Goal: Information Seeking & Learning: Learn about a topic

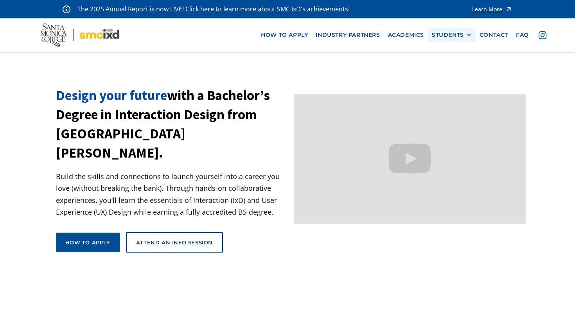
click at [468, 37] on div at bounding box center [468, 34] width 5 height 5
click at [469, 63] on link "Current Students" at bounding box center [467, 64] width 70 height 14
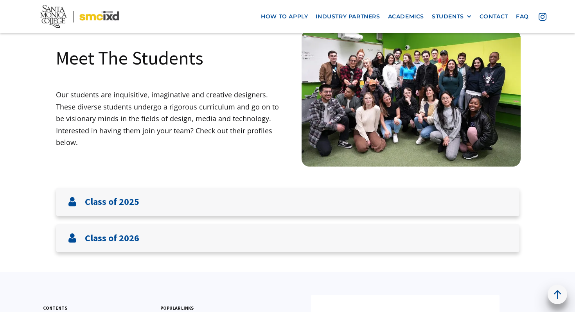
scroll to position [50, 0]
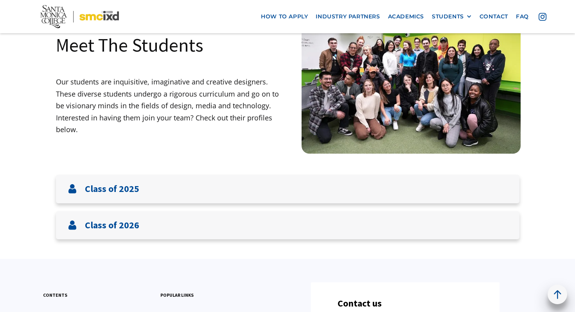
click at [340, 123] on img at bounding box center [411, 85] width 219 height 137
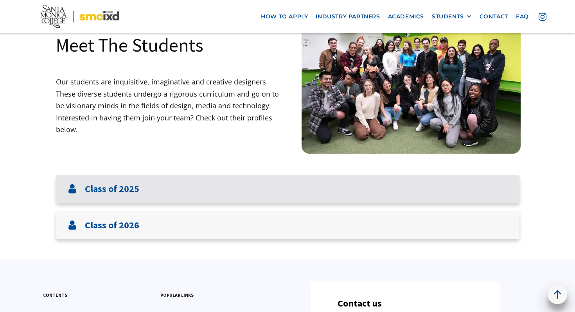
click at [292, 196] on div "Class of 2025" at bounding box center [288, 189] width 464 height 29
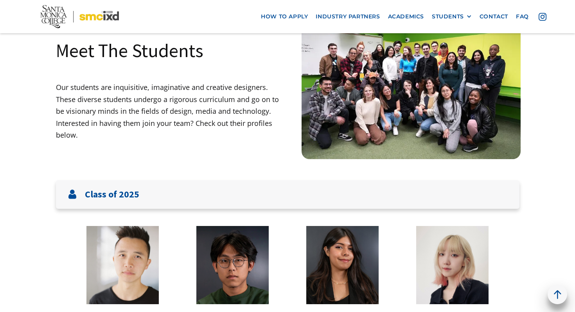
scroll to position [82, 0]
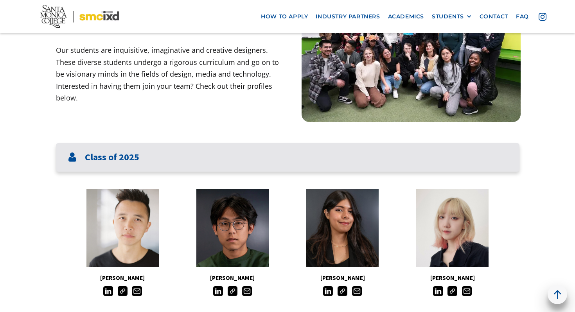
click at [259, 154] on div "Class of 2025" at bounding box center [288, 157] width 464 height 29
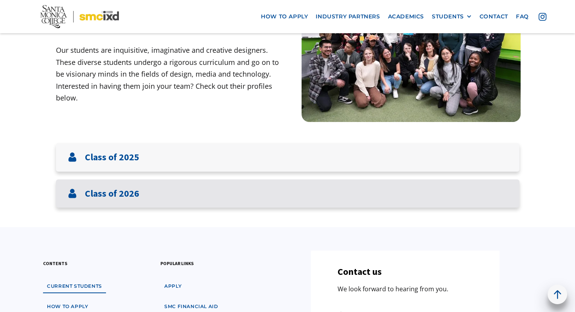
click at [256, 203] on div "Class of 2026" at bounding box center [288, 194] width 464 height 29
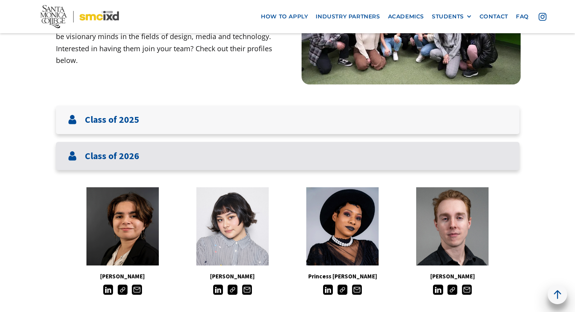
scroll to position [198, 0]
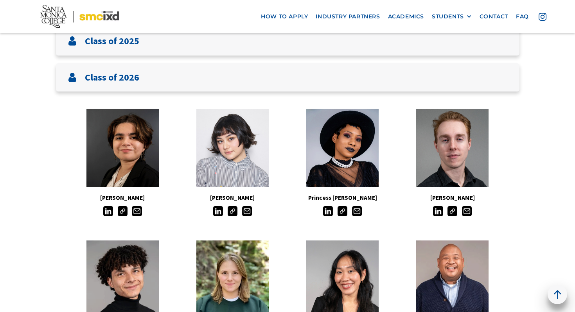
click at [288, 212] on div at bounding box center [343, 210] width 110 height 12
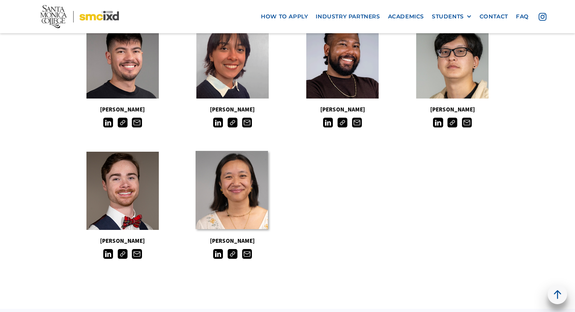
scroll to position [649, 0]
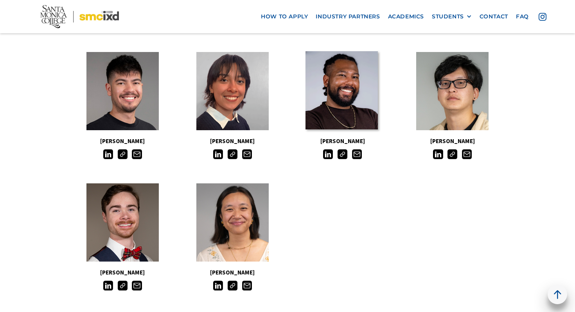
click at [334, 101] on link at bounding box center [342, 90] width 72 height 78
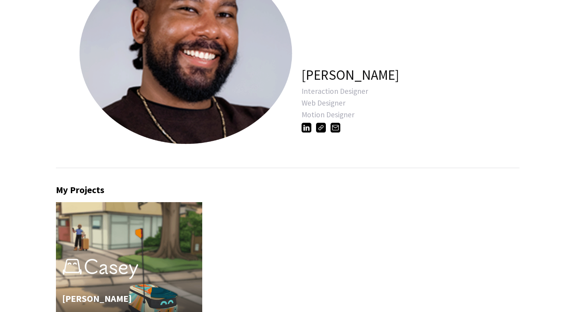
scroll to position [194, 0]
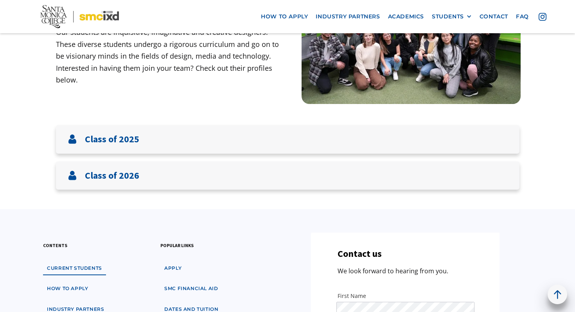
scroll to position [185, 0]
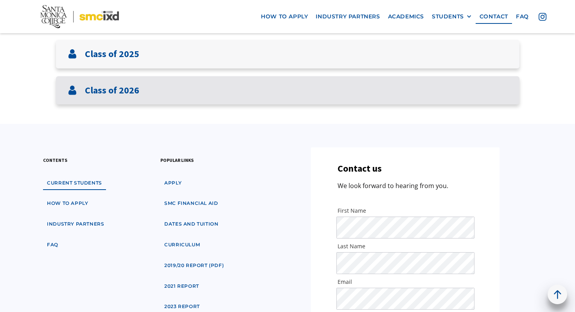
click at [171, 84] on div "Class of 2026" at bounding box center [288, 90] width 464 height 29
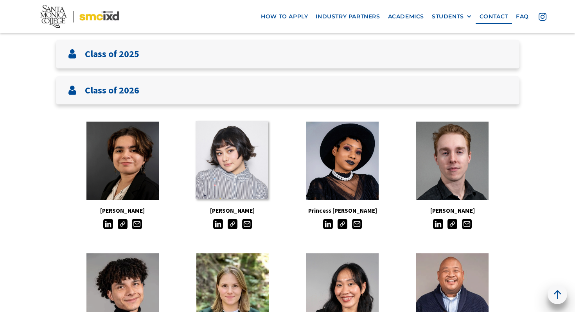
click at [212, 156] on link at bounding box center [232, 160] width 72 height 78
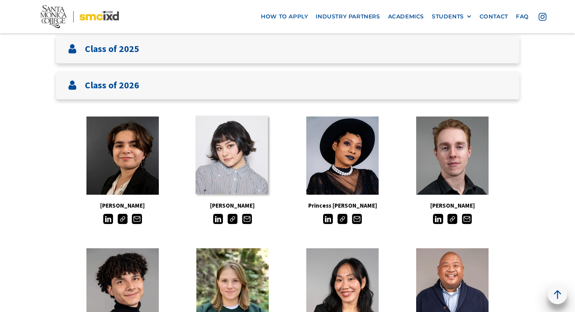
scroll to position [191, 0]
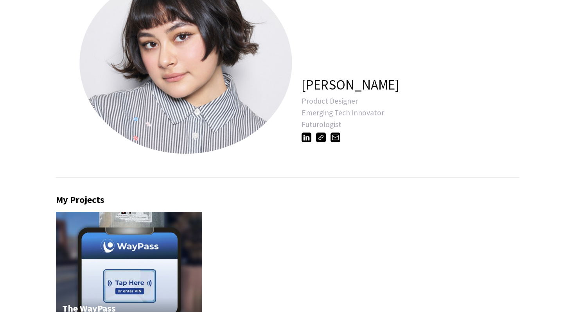
scroll to position [28, 0]
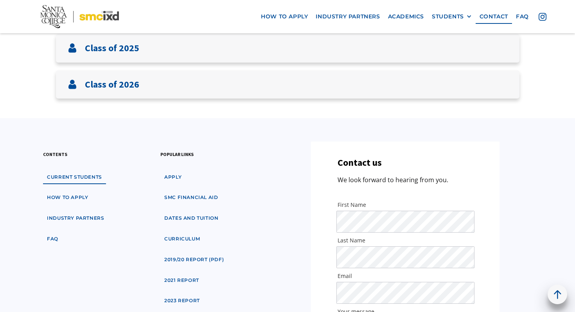
scroll to position [132, 0]
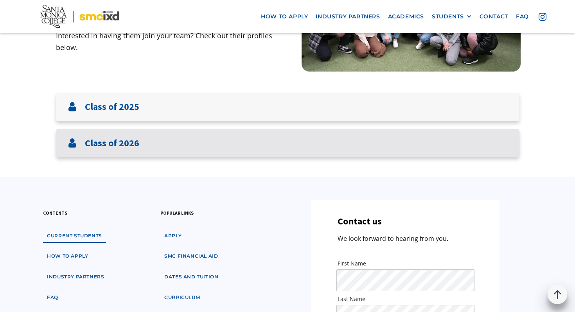
click at [154, 141] on div "Class of 2026" at bounding box center [288, 143] width 464 height 29
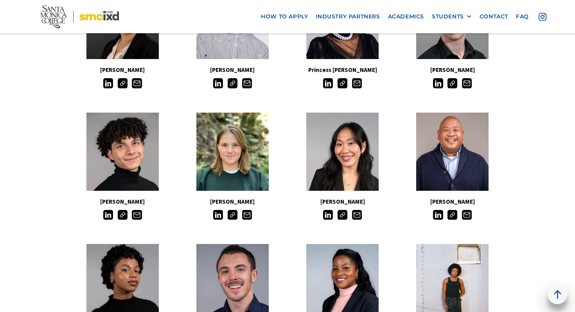
scroll to position [410, 0]
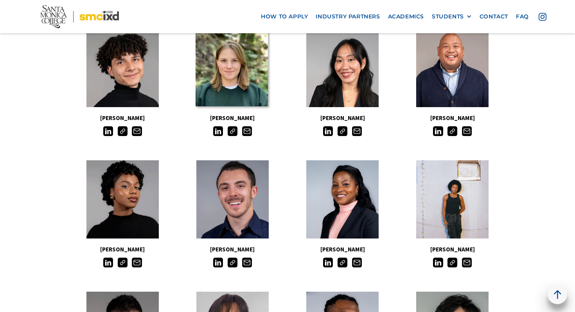
click at [251, 87] on link at bounding box center [232, 67] width 72 height 78
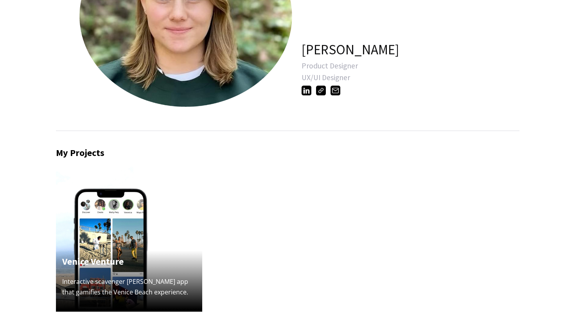
scroll to position [97, 0]
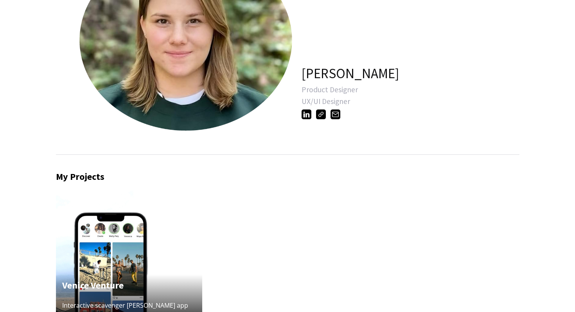
click at [324, 117] on img at bounding box center [321, 115] width 10 height 10
click at [322, 115] on img at bounding box center [321, 115] width 10 height 10
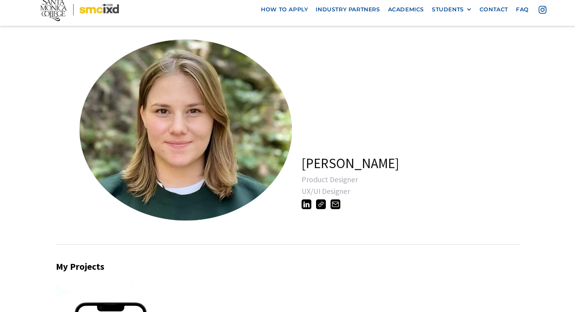
scroll to position [0, 0]
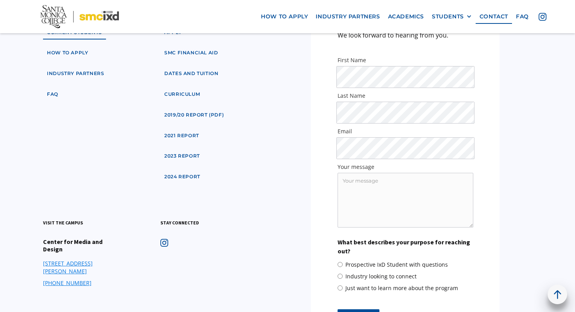
scroll to position [133, 0]
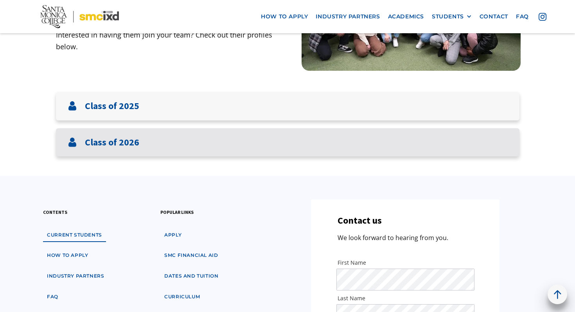
click at [159, 135] on div "Class of 2026" at bounding box center [288, 142] width 464 height 29
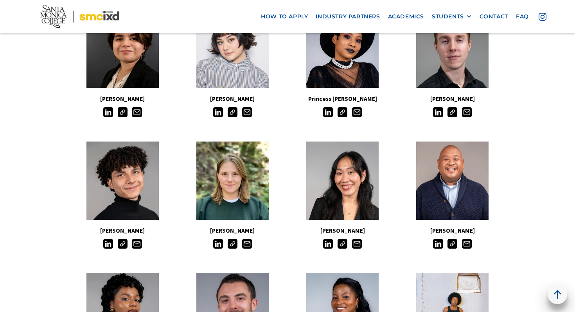
scroll to position [357, 0]
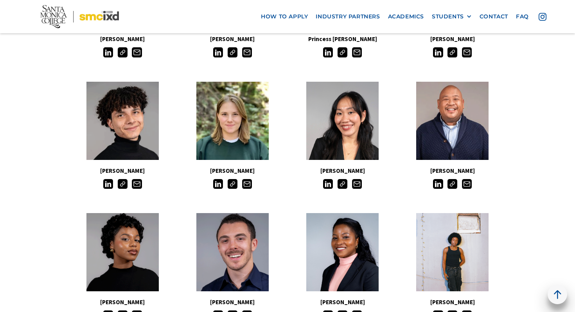
click at [234, 187] on img at bounding box center [233, 184] width 10 height 10
click at [234, 184] on img at bounding box center [233, 184] width 10 height 10
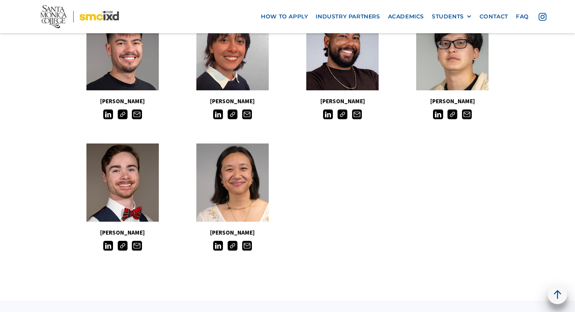
scroll to position [691, 0]
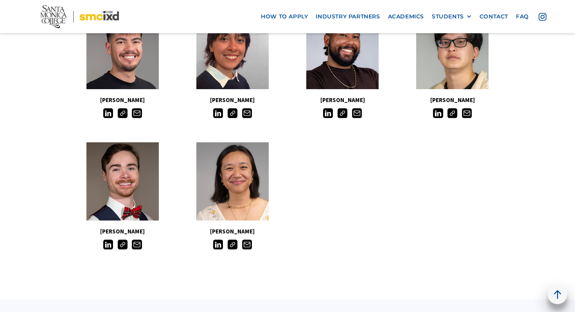
click at [232, 114] on img at bounding box center [233, 113] width 10 height 10
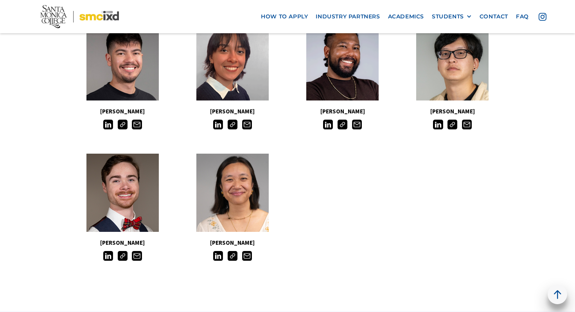
scroll to position [666, 0]
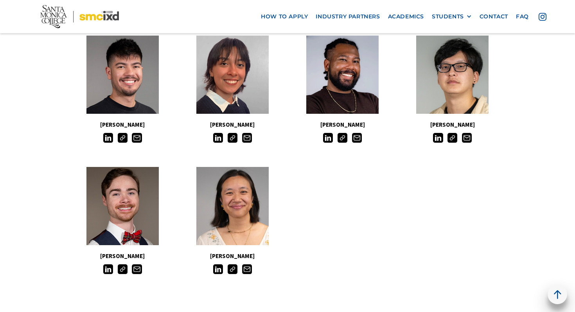
click at [344, 142] on img at bounding box center [343, 138] width 10 height 10
click at [120, 268] on img at bounding box center [123, 269] width 10 height 10
click at [233, 270] on img at bounding box center [233, 269] width 10 height 10
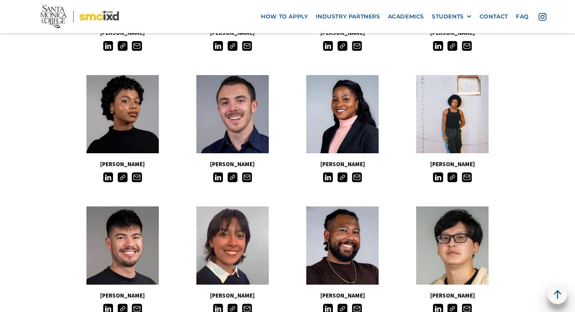
scroll to position [491, 0]
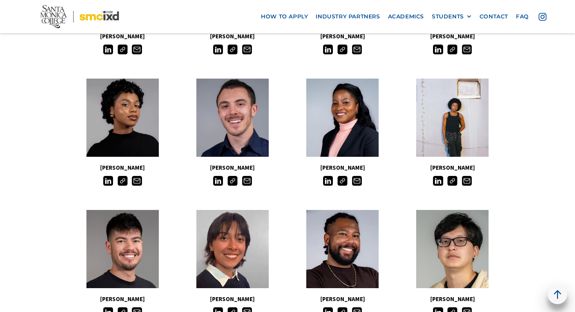
click at [121, 180] on img at bounding box center [123, 181] width 10 height 10
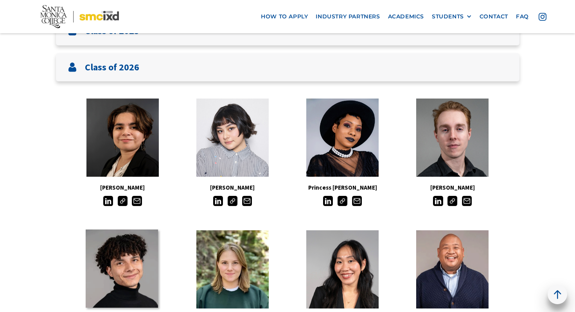
scroll to position [247, 0]
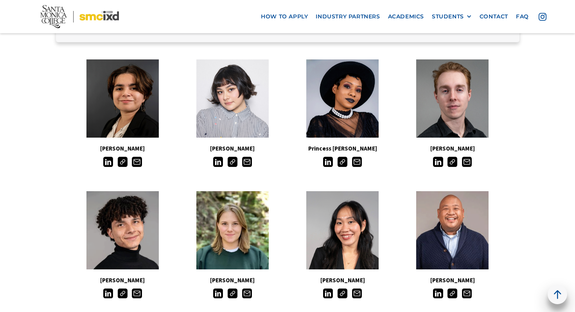
click at [120, 294] on img at bounding box center [123, 294] width 10 height 10
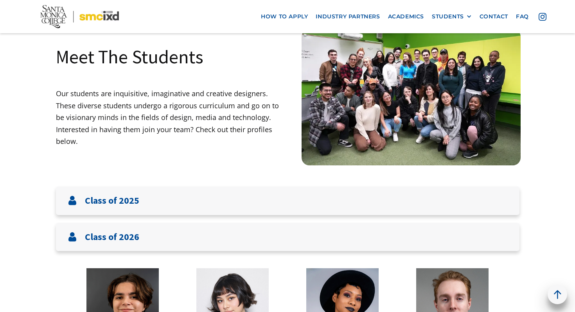
scroll to position [82, 0]
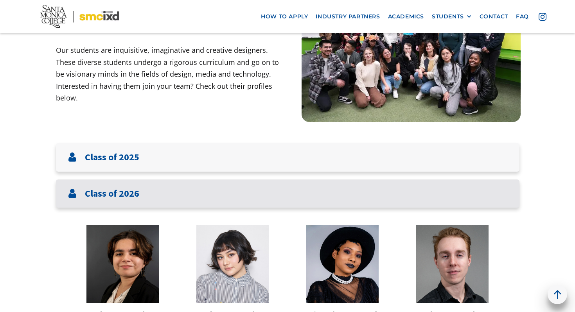
click at [266, 183] on div "Class of 2026" at bounding box center [288, 194] width 464 height 29
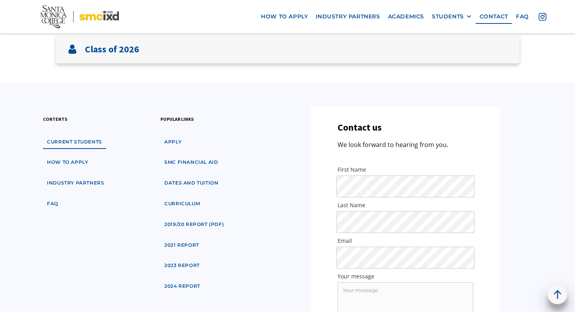
scroll to position [228, 0]
